Goal: Information Seeking & Learning: Learn about a topic

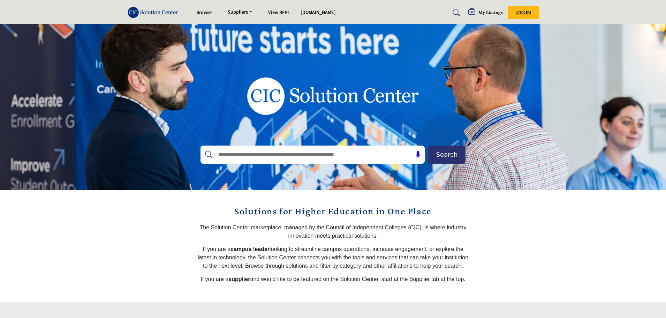
click at [246, 157] on input "text" at bounding box center [297, 154] width 166 height 10
type input "**********"
click at [428, 145] on button "Search" at bounding box center [446, 154] width 37 height 18
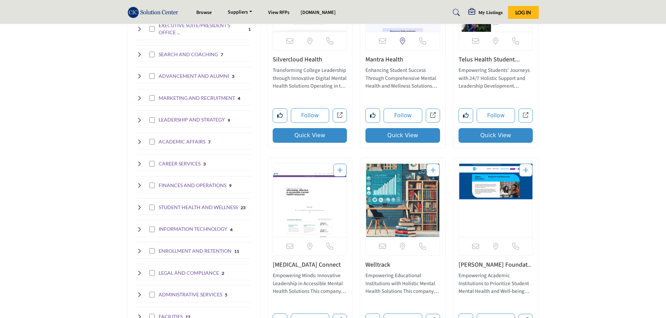
scroll to position [279, 0]
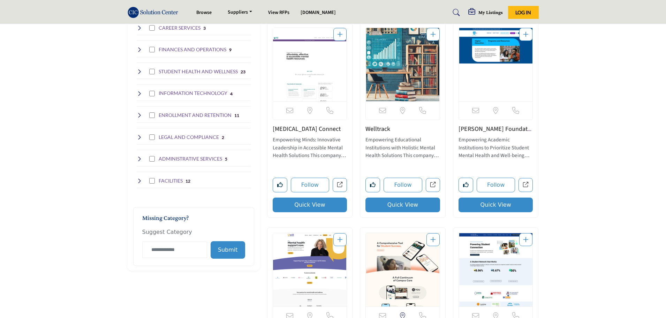
scroll to position [383, 0]
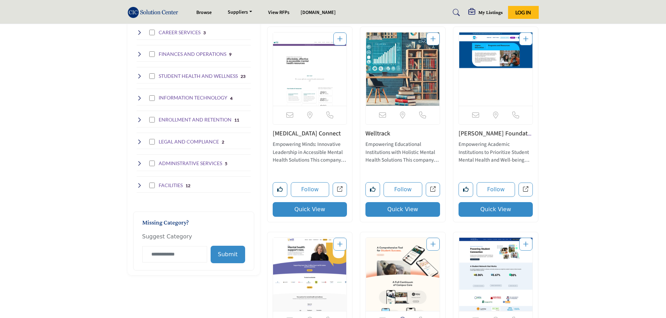
click at [489, 58] on img "Open Listing in new tab" at bounding box center [496, 68] width 74 height 73
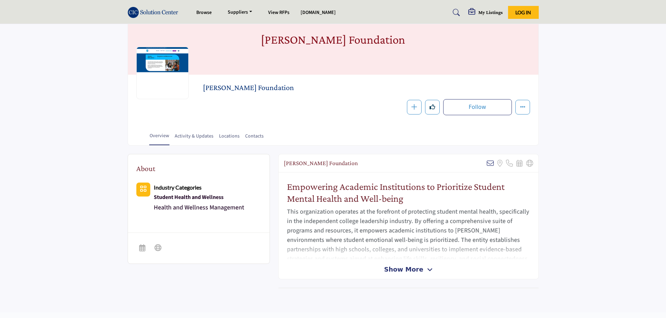
scroll to position [70, 0]
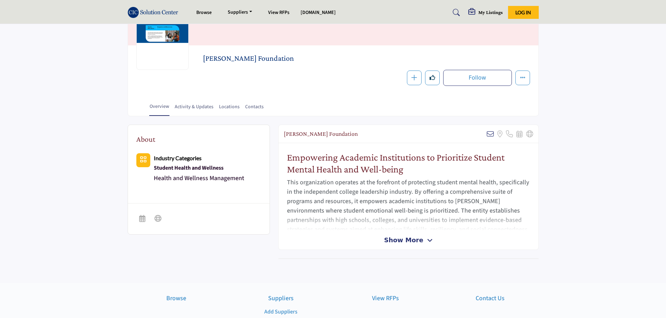
click at [414, 242] on span "Show More" at bounding box center [403, 239] width 39 height 9
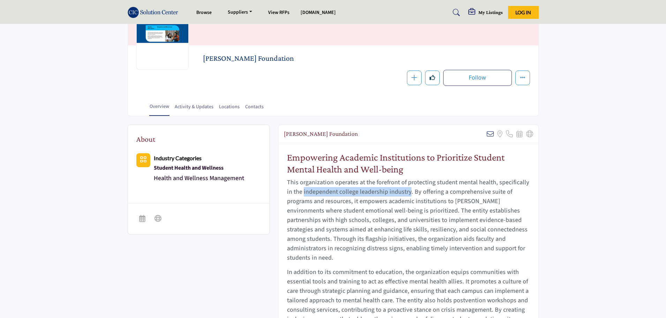
drag, startPoint x: 304, startPoint y: 191, endPoint x: 409, endPoint y: 189, distance: 105.6
click at [409, 189] on p "This organization operates at the forefront of protecting student mental health…" at bounding box center [408, 219] width 243 height 85
drag, startPoint x: 381, startPoint y: 207, endPoint x: 397, endPoint y: 208, distance: 15.8
click at [403, 207] on p "This organization operates at the forefront of protecting student mental health…" at bounding box center [408, 219] width 243 height 85
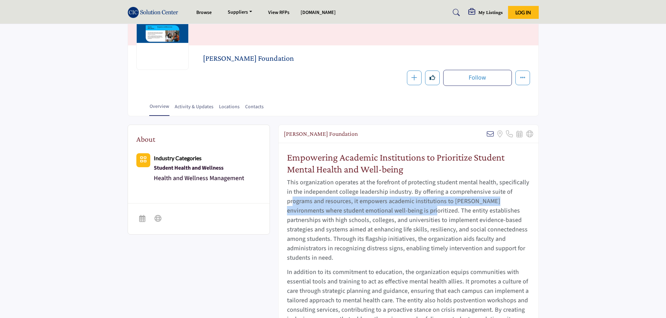
drag, startPoint x: 294, startPoint y: 202, endPoint x: 394, endPoint y: 213, distance: 99.9
click at [395, 212] on p "This organization operates at the forefront of protecting student mental health…" at bounding box center [408, 219] width 243 height 85
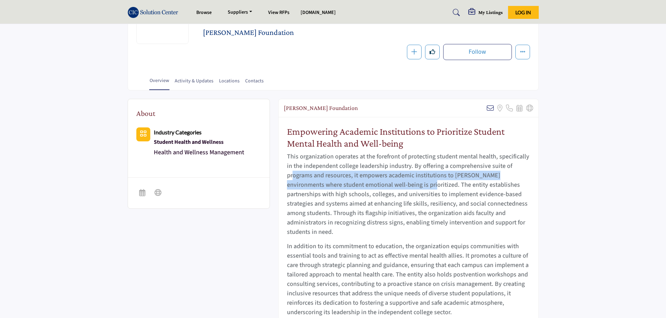
scroll to position [174, 0]
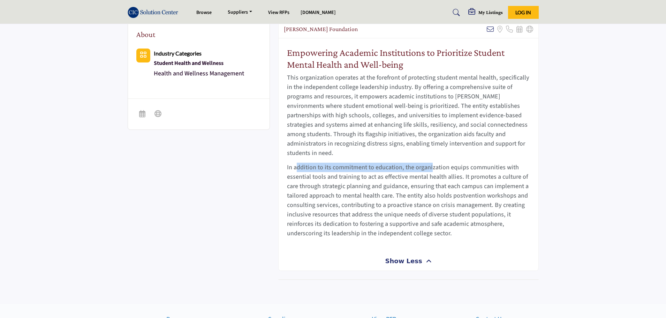
drag, startPoint x: 300, startPoint y: 160, endPoint x: 431, endPoint y: 159, distance: 130.4
click at [431, 162] on p "In addition to its commitment to education, the organization equips communities…" at bounding box center [408, 199] width 243 height 75
drag, startPoint x: 291, startPoint y: 168, endPoint x: 366, endPoint y: 169, distance: 74.3
click at [366, 169] on p "In addition to its commitment to education, the organization equips communities…" at bounding box center [408, 199] width 243 height 75
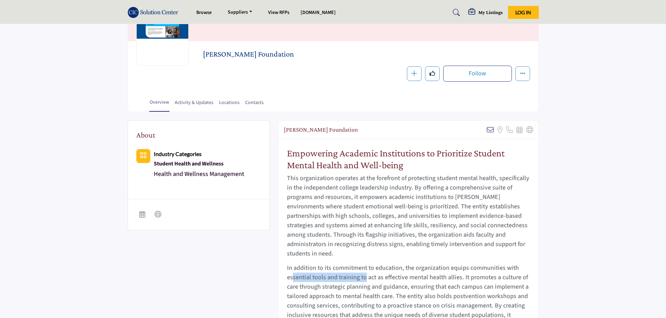
scroll to position [0, 0]
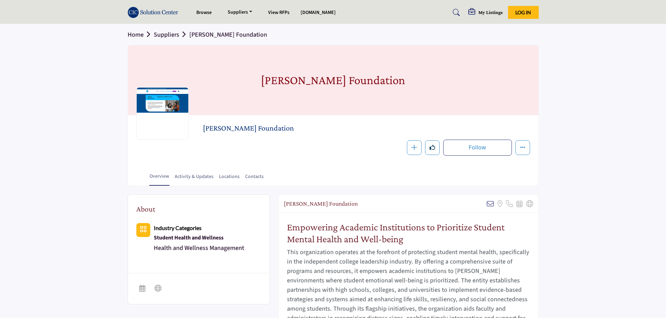
click at [159, 111] on div at bounding box center [162, 113] width 52 height 52
click at [157, 97] on div at bounding box center [162, 113] width 52 height 52
drag, startPoint x: 226, startPoint y: 130, endPoint x: 252, endPoint y: 129, distance: 26.1
click at [252, 129] on h2 "[PERSON_NAME] Foundation" at bounding box center [299, 127] width 192 height 9
click at [524, 151] on button "Featured" at bounding box center [522, 147] width 15 height 15
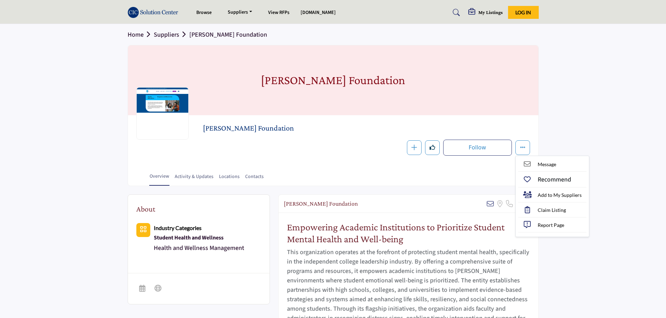
click at [476, 59] on div "[PERSON_NAME] Foundation" at bounding box center [333, 80] width 410 height 70
click at [200, 174] on link "Activity & Updates" at bounding box center [193, 179] width 39 height 12
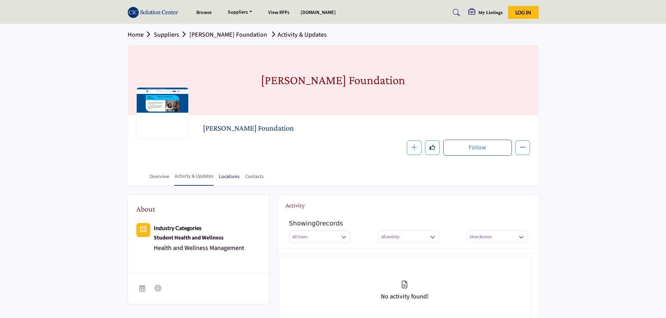
click at [223, 175] on link "Locations" at bounding box center [229, 179] width 21 height 12
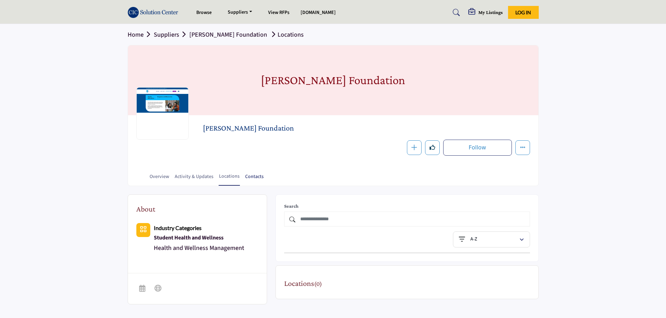
click at [248, 176] on link "Contacts" at bounding box center [254, 179] width 19 height 12
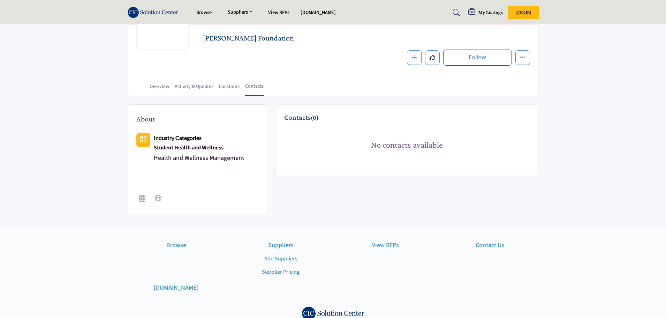
scroll to position [105, 0]
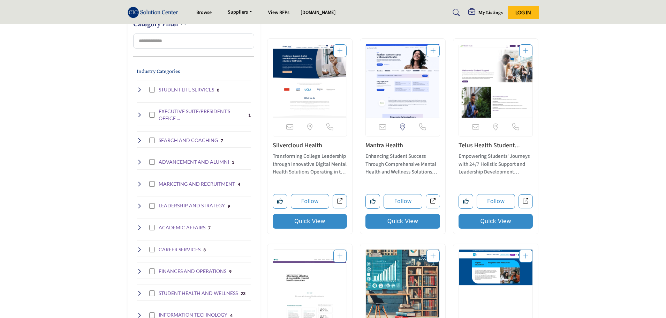
scroll to position [174, 0]
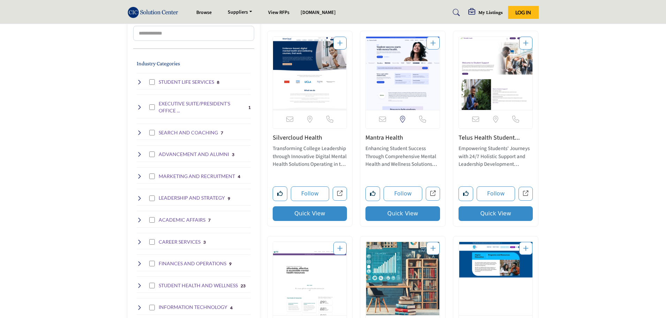
click at [187, 285] on h4 "STUDENT HEALTH AND WELLNESS" at bounding box center [198, 285] width 79 height 7
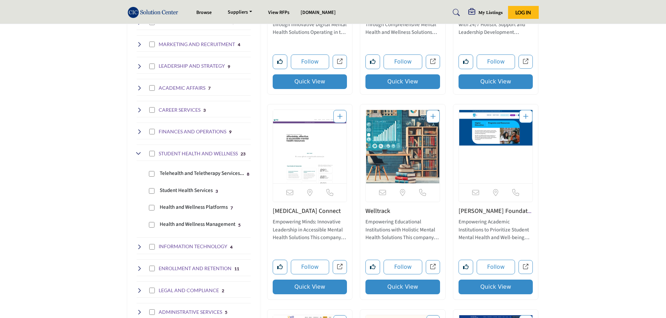
scroll to position [314, 0]
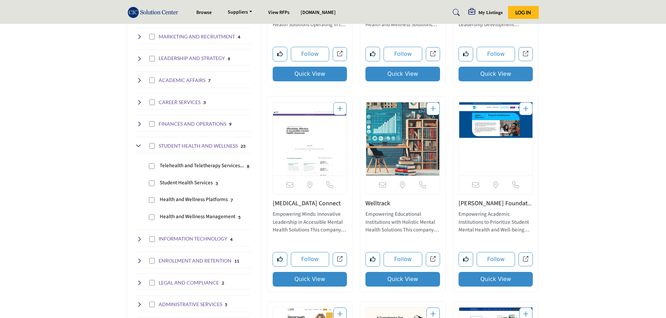
click at [286, 213] on p "Empowering Minds: Innovative Leadership in Accessible Mental Health Solutions T…" at bounding box center [310, 222] width 75 height 24
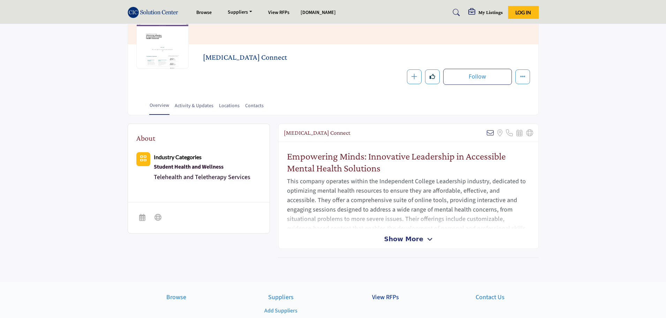
scroll to position [70, 0]
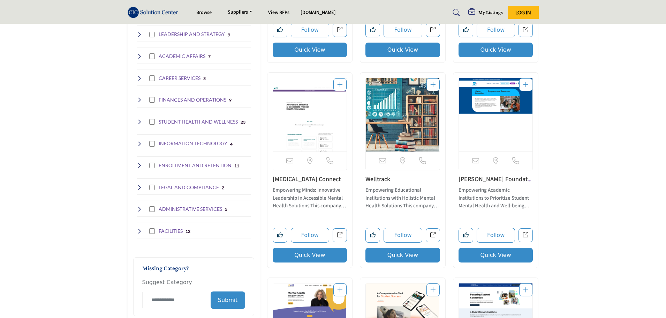
scroll to position [349, 0]
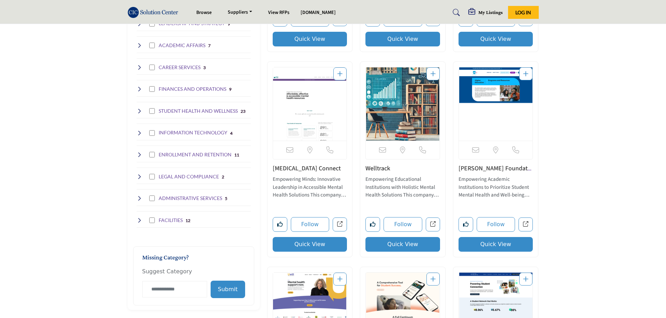
click at [488, 188] on p "Empowering Academic Institutions to Prioritize Student Mental Health and Well-b…" at bounding box center [495, 187] width 75 height 24
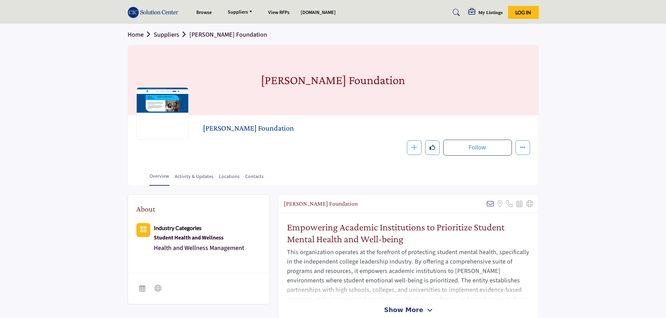
scroll to position [140, 0]
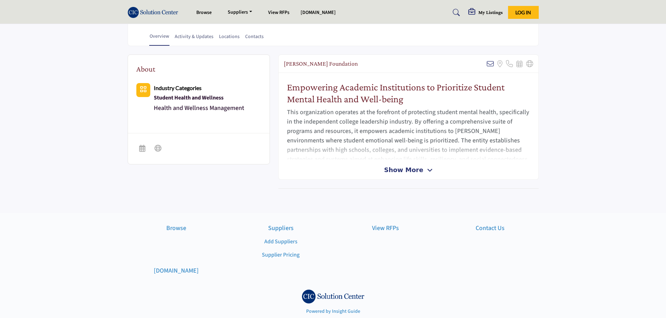
click at [348, 171] on div "Show More" at bounding box center [409, 169] width 260 height 9
click at [411, 169] on span "Show More" at bounding box center [403, 169] width 39 height 9
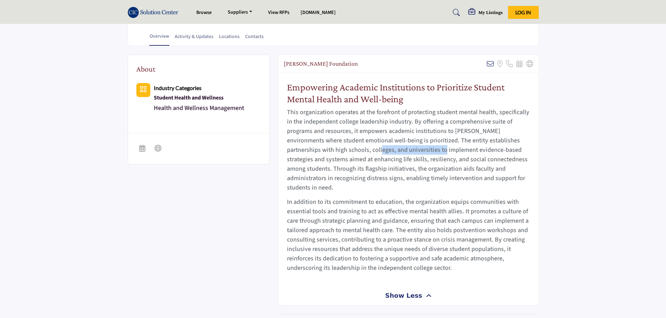
drag, startPoint x: 337, startPoint y: 146, endPoint x: 404, endPoint y: 149, distance: 66.6
click at [404, 149] on p "This organization operates at the forefront of protecting student mental health…" at bounding box center [408, 149] width 243 height 85
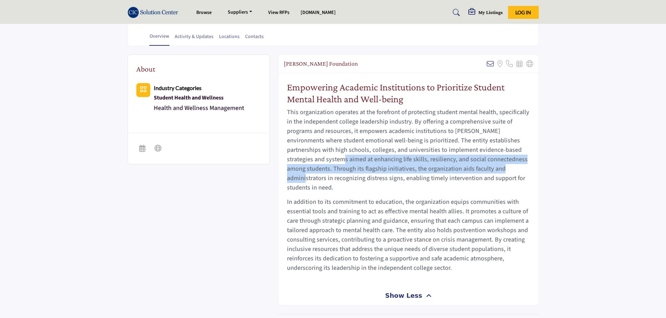
drag, startPoint x: 303, startPoint y: 156, endPoint x: 493, endPoint y: 168, distance: 191.1
click at [493, 168] on p "This organization operates at the forefront of protecting student mental health…" at bounding box center [408, 149] width 243 height 85
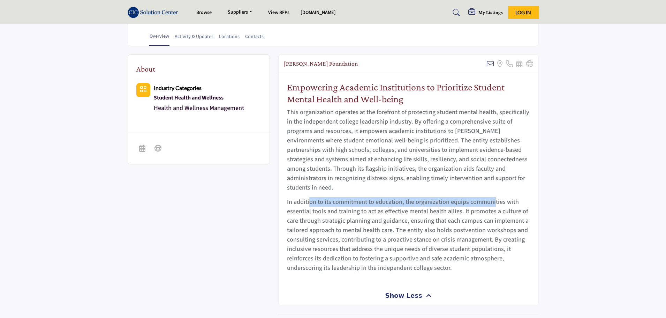
drag, startPoint x: 309, startPoint y: 193, endPoint x: 492, endPoint y: 194, distance: 182.7
click at [492, 197] on p "In addition to its commitment to education, the organization equips communities…" at bounding box center [408, 234] width 243 height 75
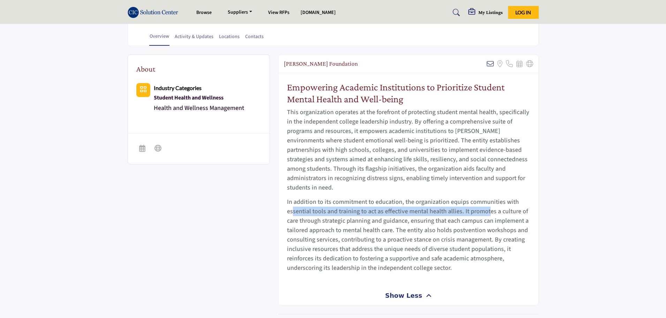
drag, startPoint x: 294, startPoint y: 204, endPoint x: 488, endPoint y: 204, distance: 194.5
click at [488, 204] on p "In addition to its commitment to education, the organization equips communities…" at bounding box center [408, 234] width 243 height 75
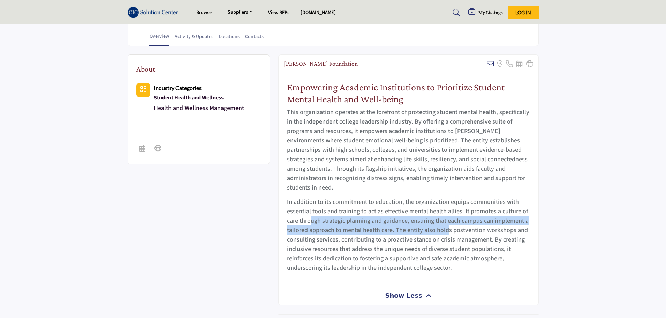
drag, startPoint x: 311, startPoint y: 212, endPoint x: 446, endPoint y: 217, distance: 135.0
click at [446, 217] on p "In addition to its commitment to education, the organization equips communities…" at bounding box center [408, 234] width 243 height 75
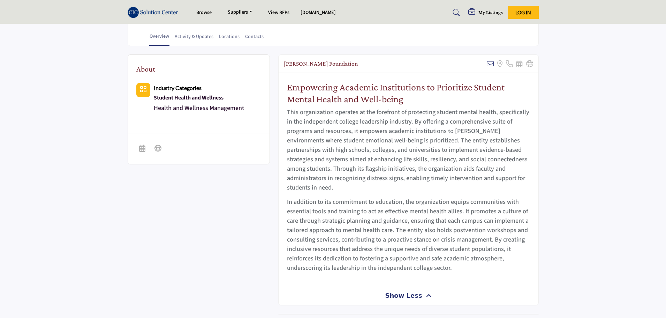
click at [455, 230] on p "In addition to its commitment to education, the organization equips communities…" at bounding box center [408, 234] width 243 height 75
drag, startPoint x: 381, startPoint y: 230, endPoint x: 461, endPoint y: 227, distance: 79.9
click at [461, 227] on p "In addition to its commitment to education, the organization equips communities…" at bounding box center [408, 234] width 243 height 75
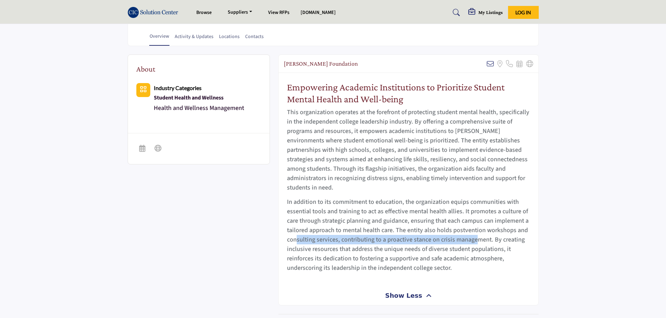
drag, startPoint x: 298, startPoint y: 229, endPoint x: 474, endPoint y: 228, distance: 176.4
click at [474, 228] on p "In addition to its commitment to education, the organization equips communities…" at bounding box center [408, 234] width 243 height 75
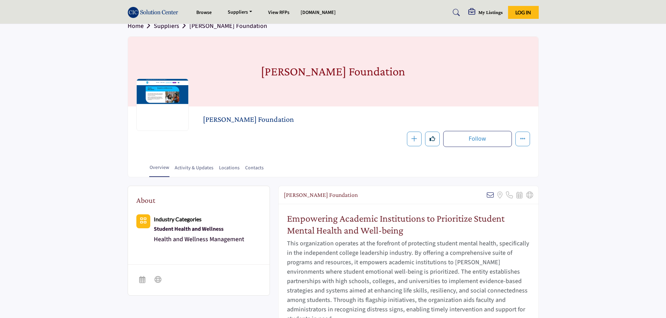
scroll to position [0, 0]
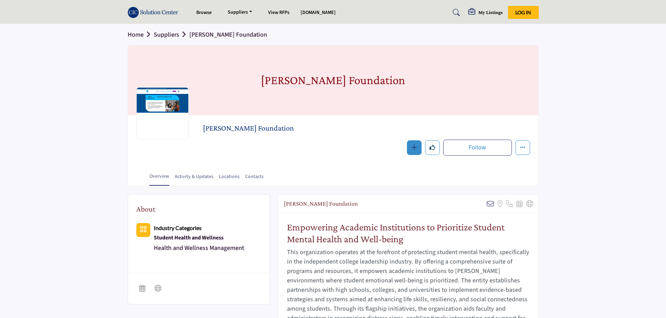
click at [410, 151] on button "button" at bounding box center [414, 147] width 15 height 15
